Goal: Book appointment/travel/reservation

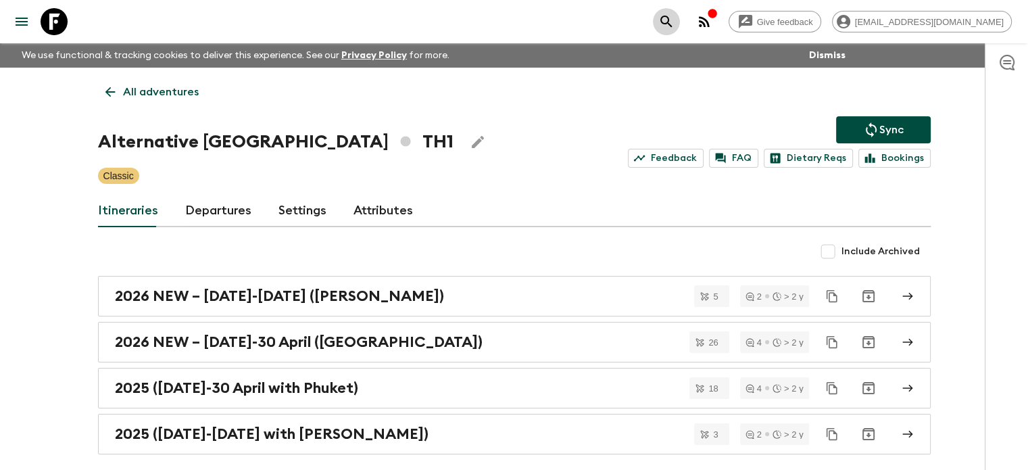
click at [675, 28] on icon "search adventures" at bounding box center [666, 22] width 16 height 16
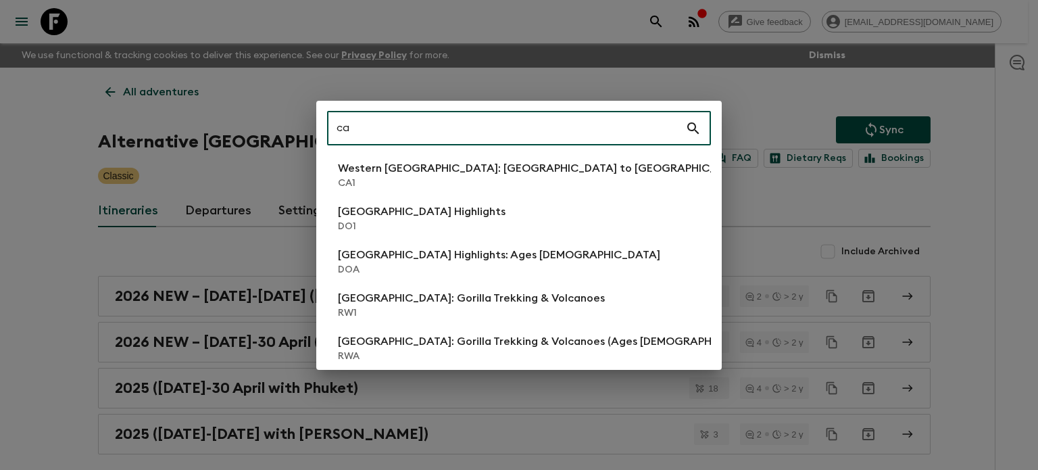
type input "c"
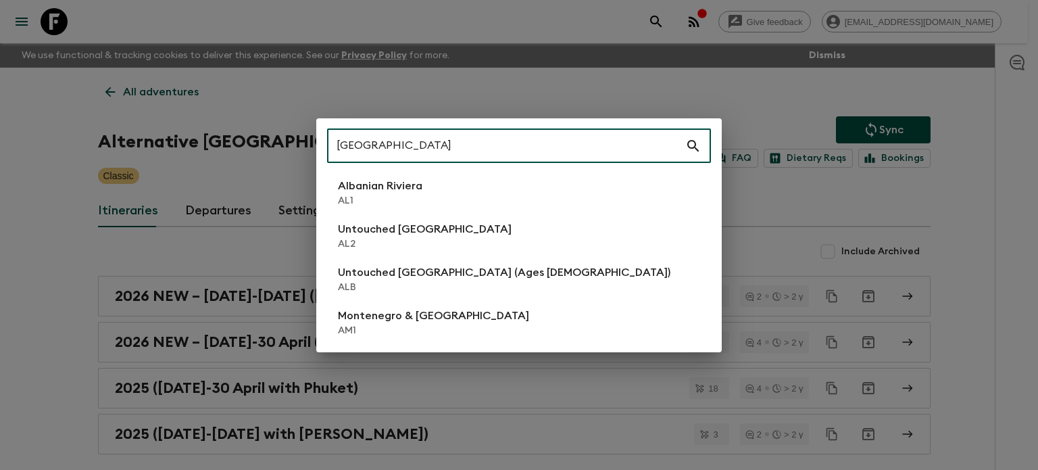
type input "[GEOGRAPHIC_DATA]"
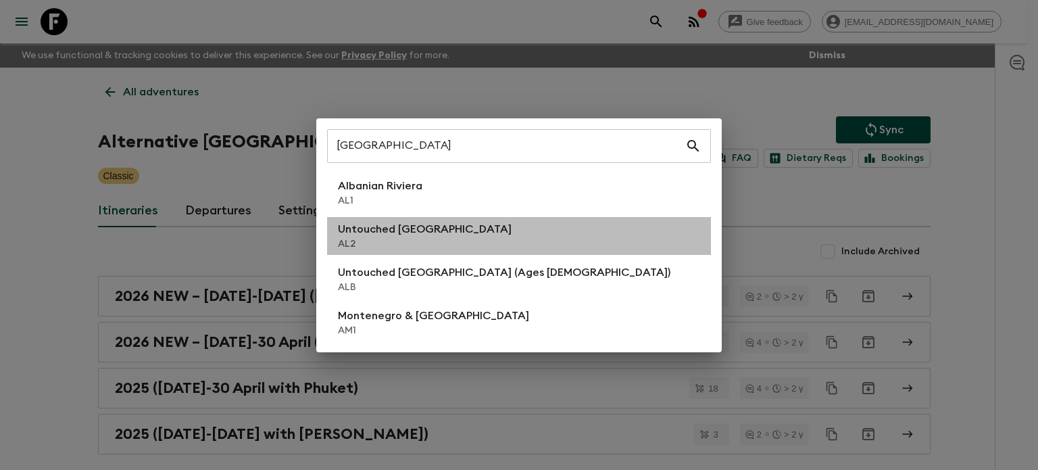
click at [420, 228] on p "Untouched [GEOGRAPHIC_DATA]" at bounding box center [425, 229] width 174 height 16
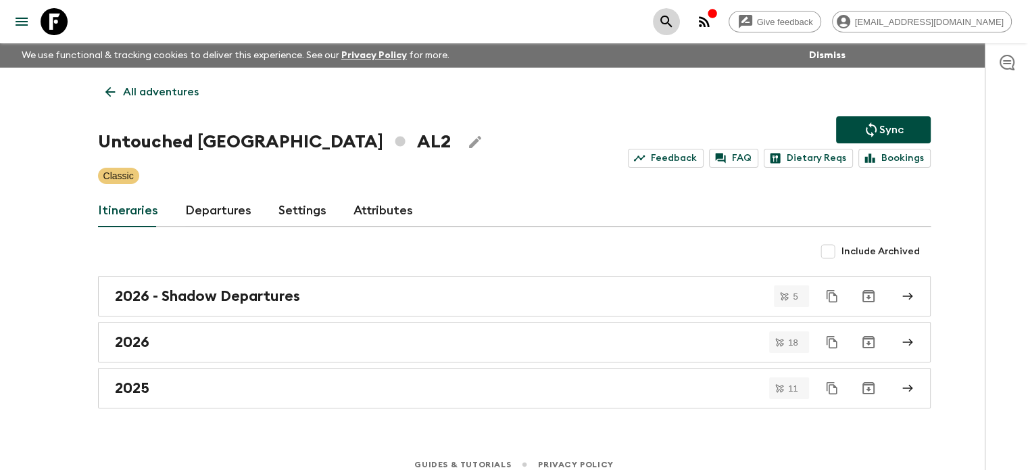
click at [672, 16] on icon "search adventures" at bounding box center [665, 21] width 11 height 11
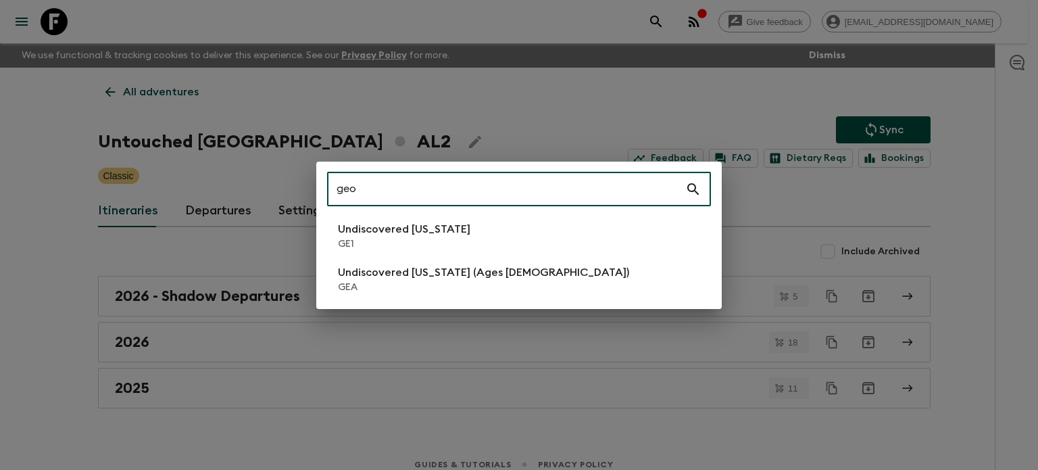
type input "geo"
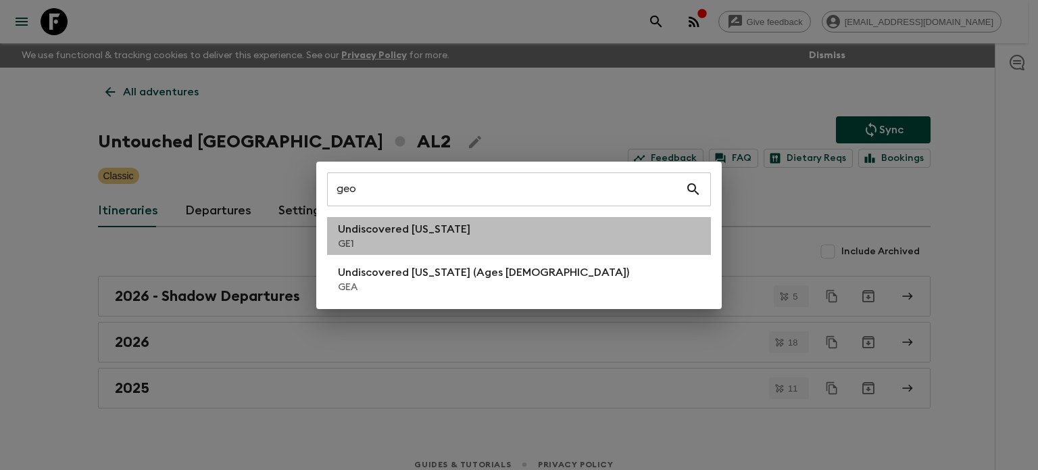
click at [435, 237] on p "Undiscovered [US_STATE]" at bounding box center [404, 229] width 132 height 16
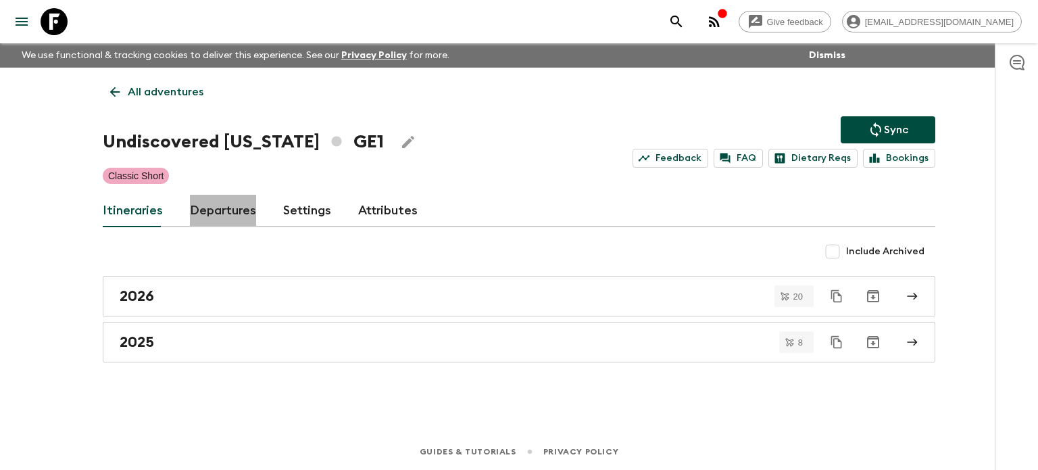
click at [222, 204] on link "Departures" at bounding box center [223, 211] width 66 height 32
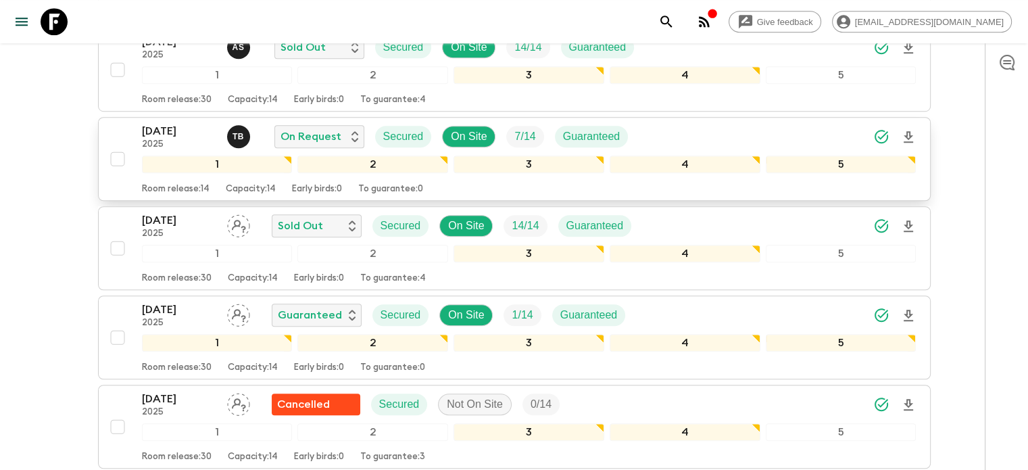
scroll to position [931, 0]
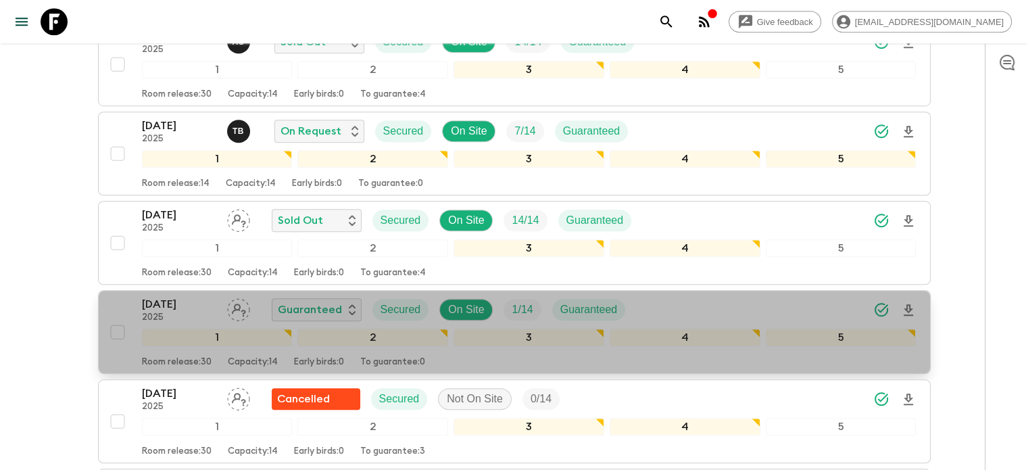
click at [182, 312] on p "2025" at bounding box center [179, 317] width 74 height 11
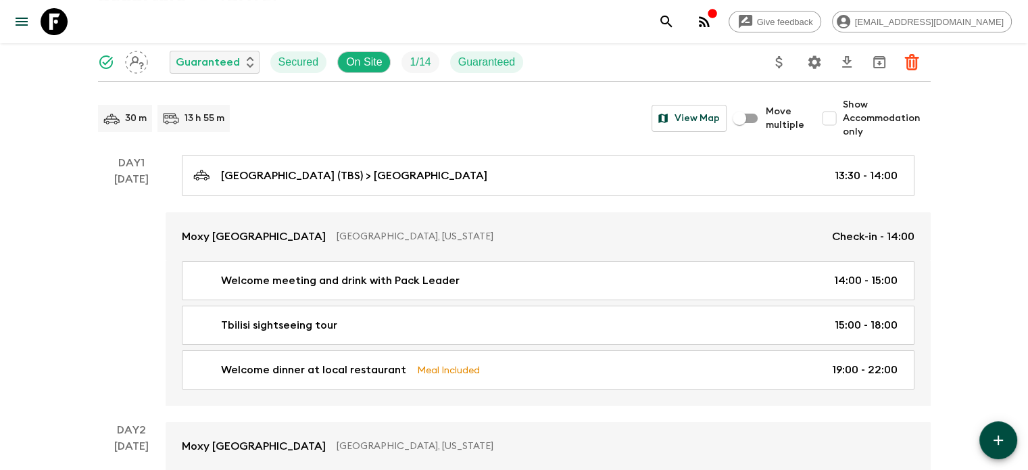
scroll to position [135, 0]
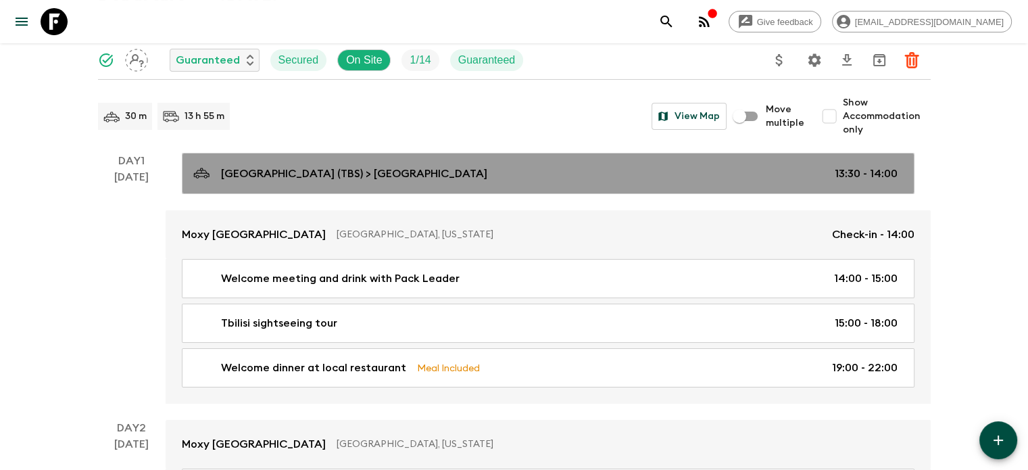
click at [752, 164] on div "[GEOGRAPHIC_DATA] (TBS) > [GEOGRAPHIC_DATA] 13:30 - 14:00" at bounding box center [545, 173] width 704 height 18
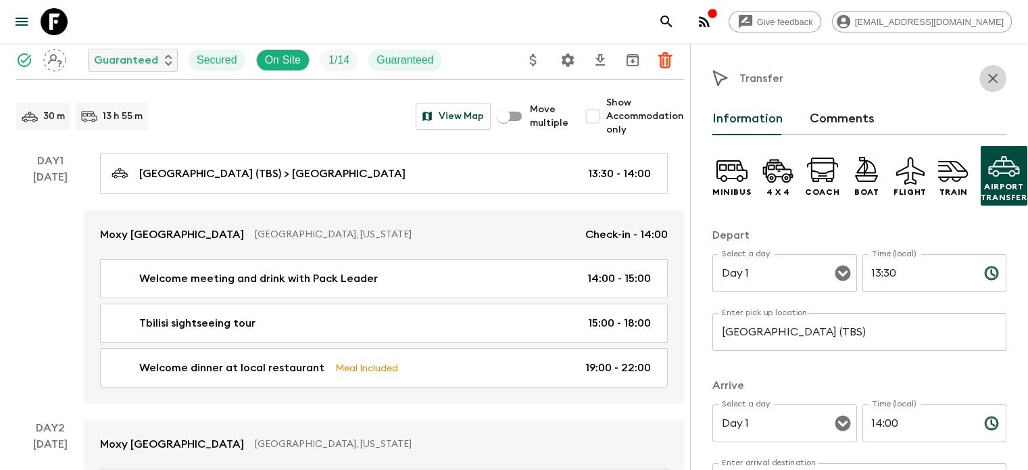
click at [988, 75] on icon "button" at bounding box center [992, 78] width 9 height 9
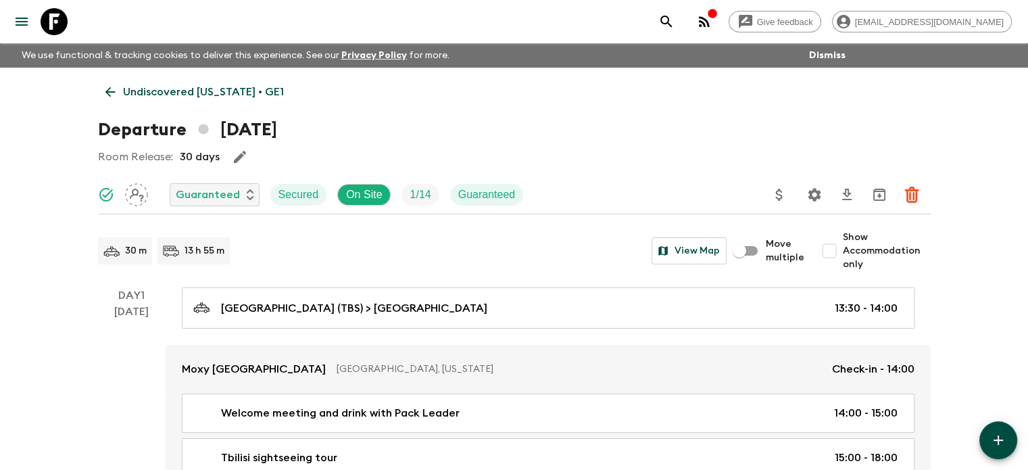
click at [719, 14] on div "Give feedback [EMAIL_ADDRESS][DOMAIN_NAME]" at bounding box center [832, 21] width 359 height 27
click at [675, 20] on icon "search adventures" at bounding box center [666, 22] width 16 height 16
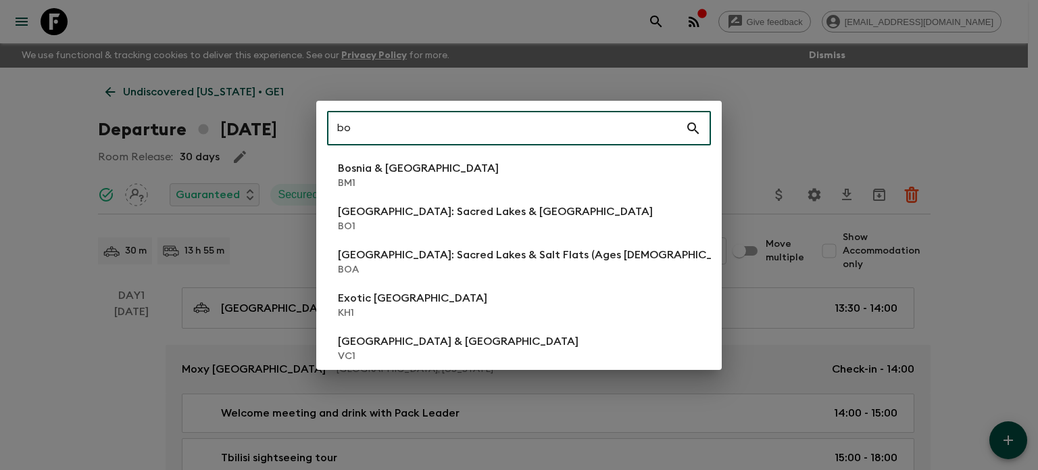
type input "b"
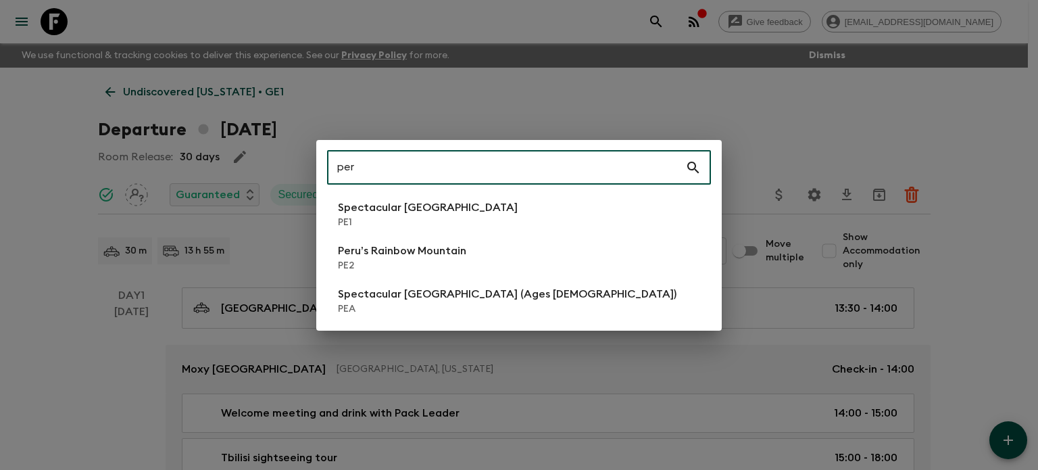
type input "per"
